Goal: Navigation & Orientation: Understand site structure

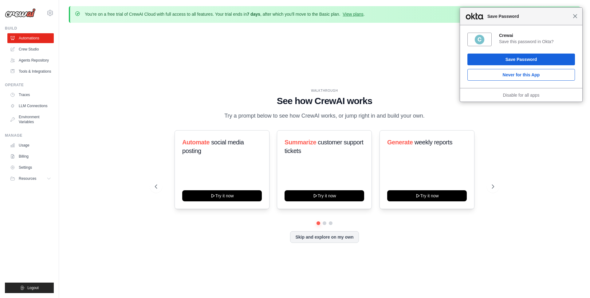
click at [575, 18] on span "Close" at bounding box center [575, 16] width 5 height 5
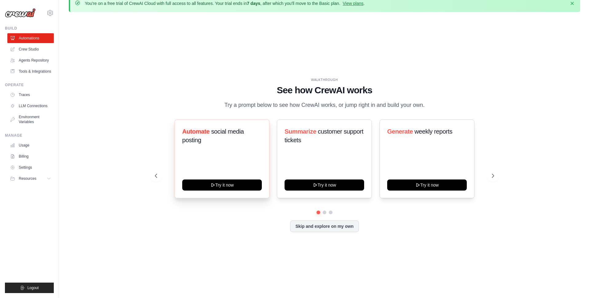
scroll to position [11, 0]
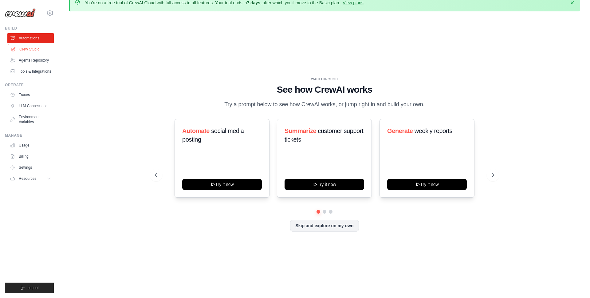
click at [37, 50] on link "Crew Studio" at bounding box center [31, 49] width 46 height 10
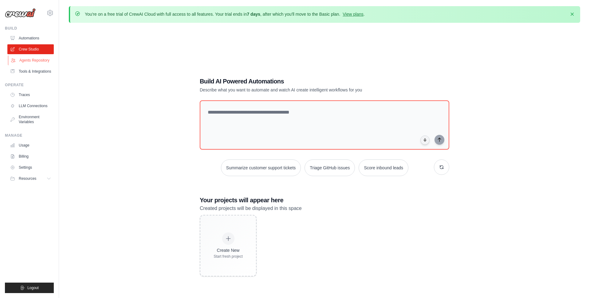
click at [31, 60] on link "Agents Repository" at bounding box center [31, 60] width 46 height 10
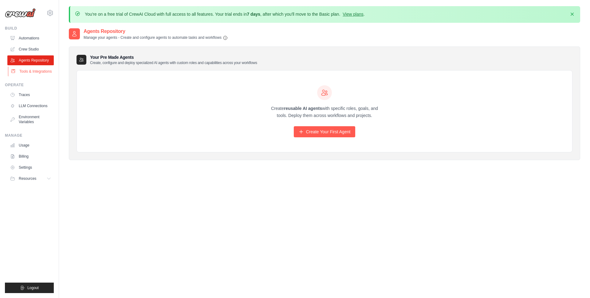
click at [25, 73] on link "Tools & Integrations" at bounding box center [31, 71] width 46 height 10
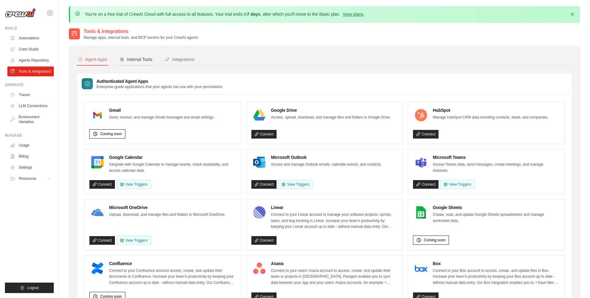
click at [139, 57] on div "Internal Tools" at bounding box center [136, 59] width 33 height 6
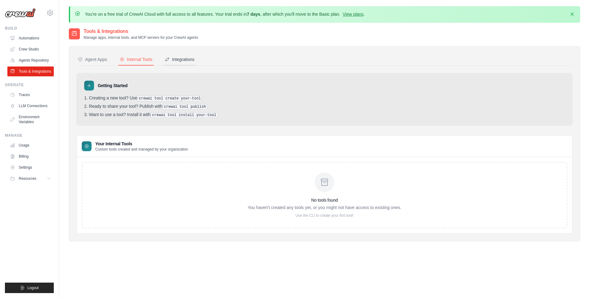
click at [178, 58] on div "Integrations" at bounding box center [180, 59] width 30 height 6
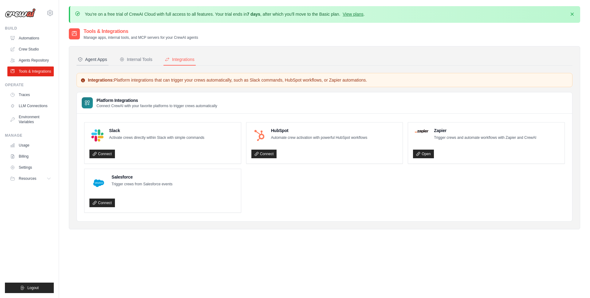
click at [97, 56] on button "Agent Apps" at bounding box center [93, 60] width 32 height 12
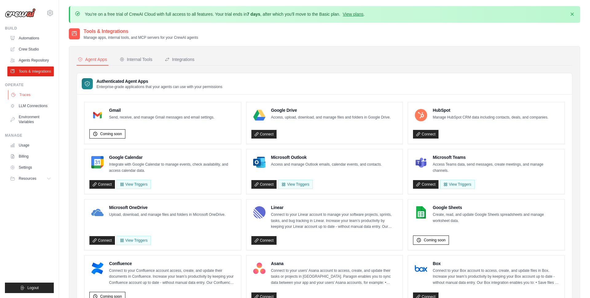
click at [28, 98] on link "Traces" at bounding box center [31, 95] width 46 height 10
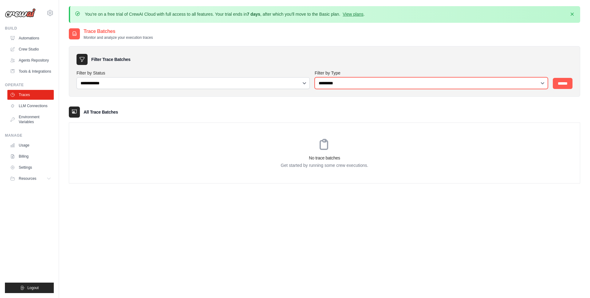
click at [383, 85] on select "**********" at bounding box center [431, 83] width 233 height 12
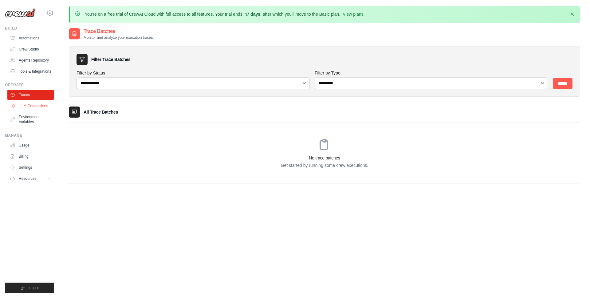
click at [35, 105] on link "LLM Connections" at bounding box center [31, 106] width 46 height 10
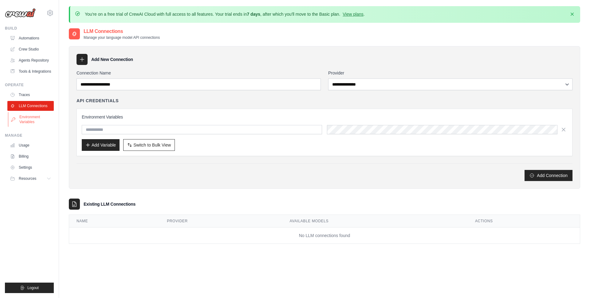
click at [29, 117] on link "Environment Variables" at bounding box center [31, 119] width 46 height 15
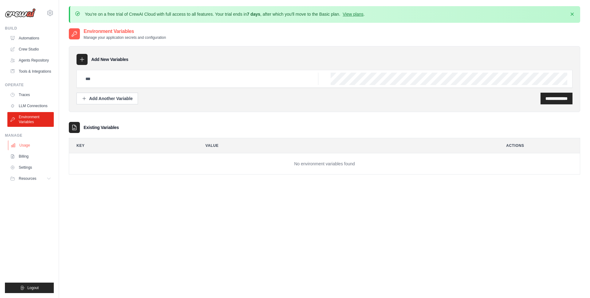
click at [27, 145] on link "Usage" at bounding box center [31, 145] width 46 height 10
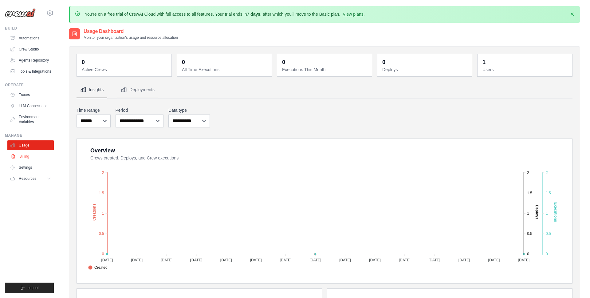
click at [27, 157] on link "Billing" at bounding box center [31, 156] width 46 height 10
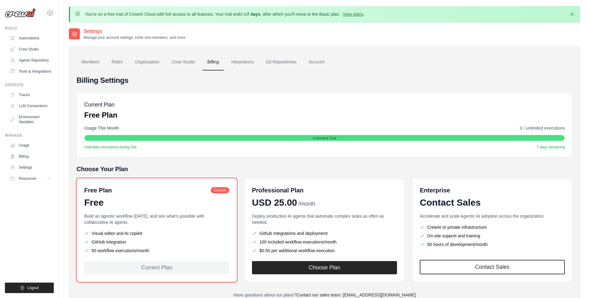
scroll to position [34, 0]
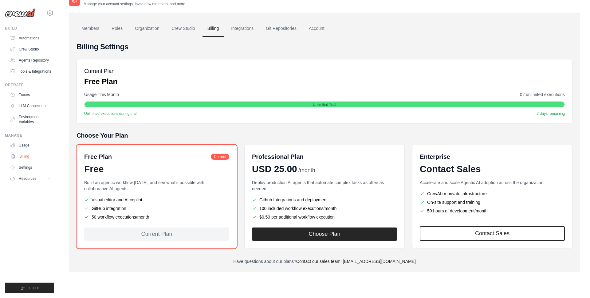
click at [29, 157] on link "Billing" at bounding box center [31, 156] width 46 height 10
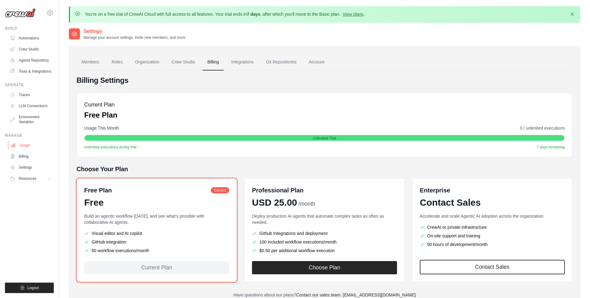
click at [26, 144] on link "Usage" at bounding box center [31, 145] width 46 height 10
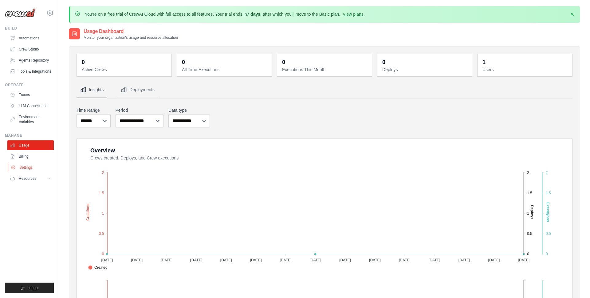
click at [29, 166] on link "Settings" at bounding box center [31, 167] width 46 height 10
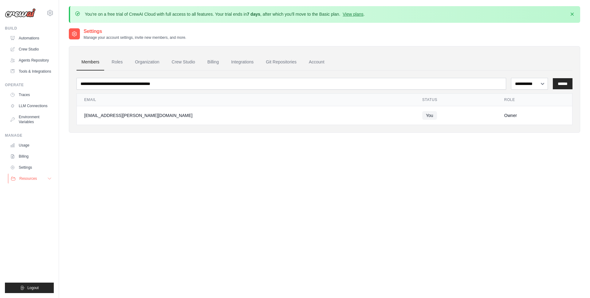
click at [27, 178] on span "Resources" at bounding box center [28, 178] width 18 height 5
click at [25, 68] on link "Tools & Integrations" at bounding box center [31, 71] width 46 height 10
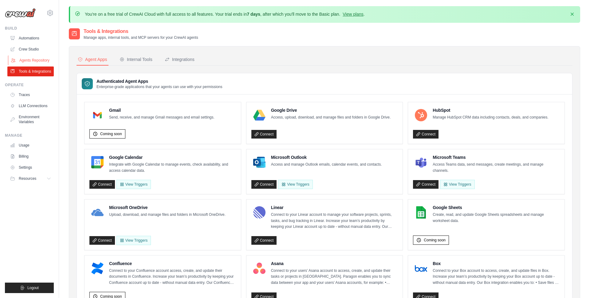
click at [26, 56] on link "Agents Repository" at bounding box center [31, 60] width 46 height 10
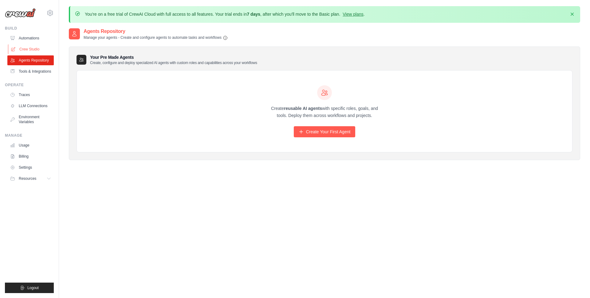
click at [26, 48] on link "Crew Studio" at bounding box center [31, 49] width 46 height 10
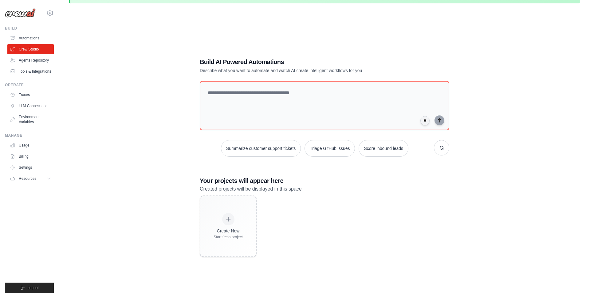
scroll to position [20, 0]
click at [37, 40] on link "Automations" at bounding box center [31, 38] width 46 height 10
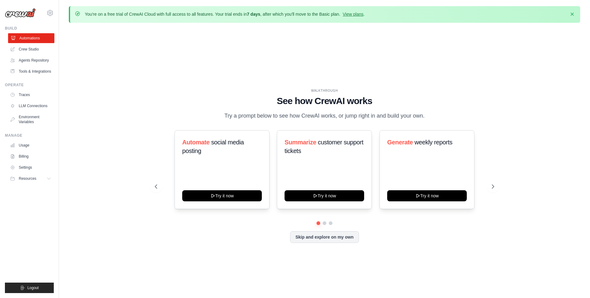
click at [36, 38] on link "Automations" at bounding box center [31, 38] width 46 height 10
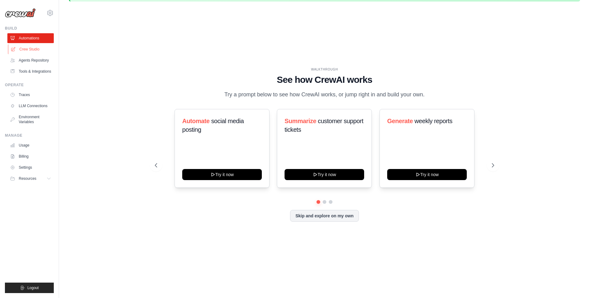
click at [29, 51] on link "Crew Studio" at bounding box center [31, 49] width 46 height 10
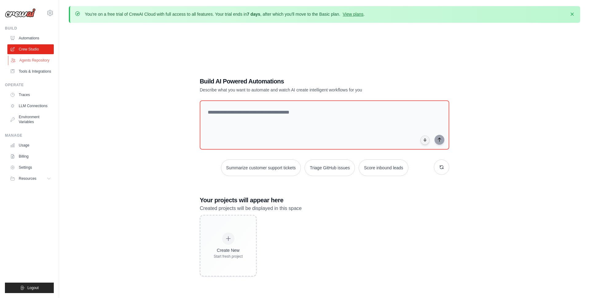
click at [40, 60] on link "Agents Repository" at bounding box center [31, 60] width 46 height 10
